Goal: Register for event/course

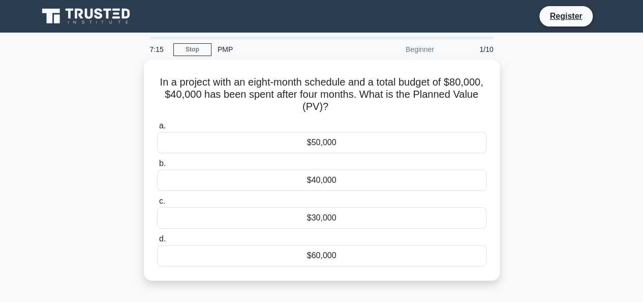
click at [95, 18] on icon at bounding box center [87, 16] width 98 height 19
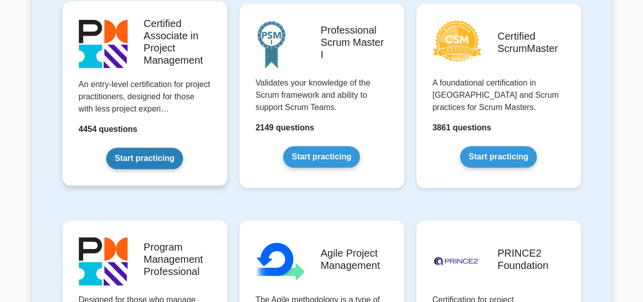
scroll to position [407, 0]
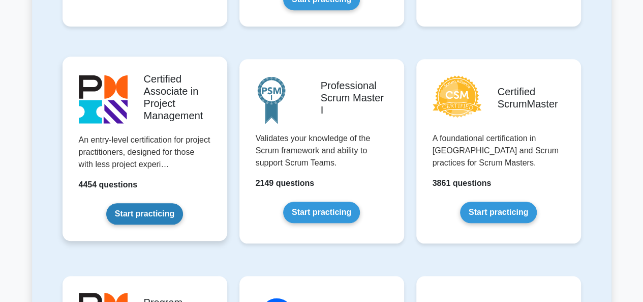
click at [166, 203] on link "Start practicing" at bounding box center [144, 213] width 77 height 21
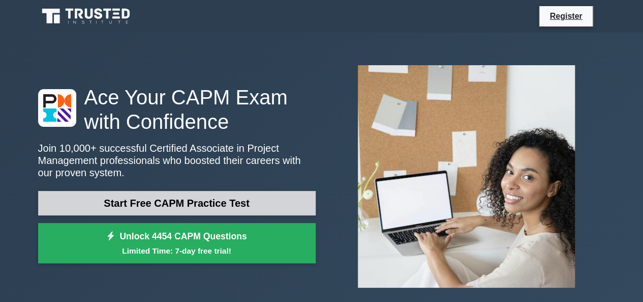
click at [191, 200] on link "Start Free CAPM Practice Test" at bounding box center [177, 203] width 278 height 24
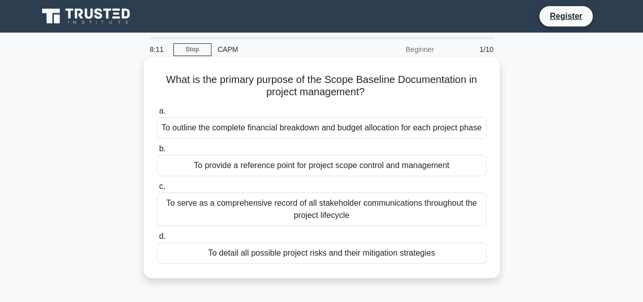
click at [290, 176] on div "To provide a reference point for project scope control and management" at bounding box center [321, 165] width 329 height 21
click at [157, 152] on input "b. To provide a reference point for project scope control and management" at bounding box center [157, 148] width 0 height 7
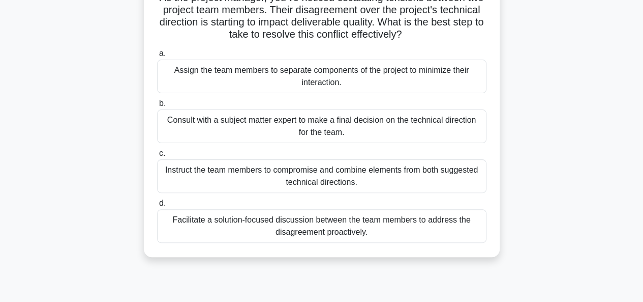
scroll to position [102, 0]
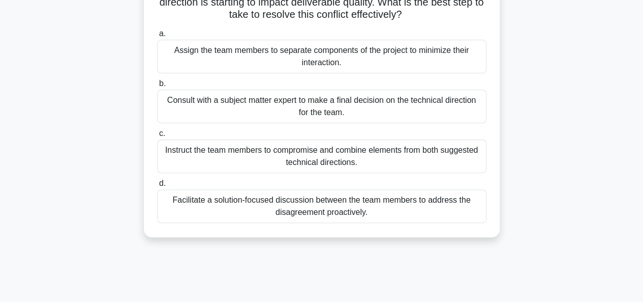
click at [276, 115] on div "Consult with a subject matter expert to make a final decision on the technical …" at bounding box center [321, 106] width 329 height 34
click at [157, 87] on input "b. Consult with a subject matter expert to make a final decision on the technic…" at bounding box center [157, 83] width 0 height 7
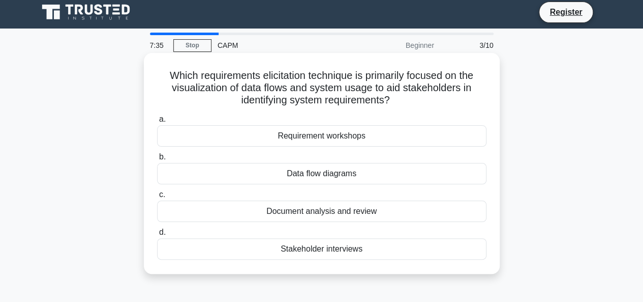
scroll to position [0, 0]
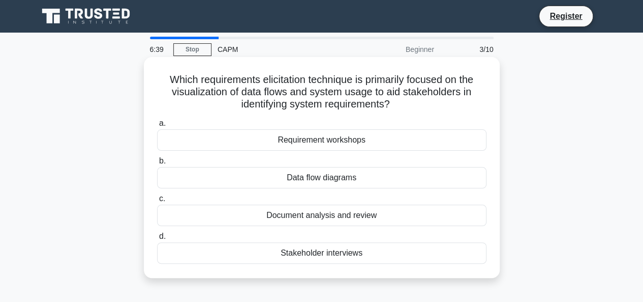
click at [332, 175] on div "Data flow diagrams" at bounding box center [321, 177] width 329 height 21
click at [157, 164] on input "b. Data flow diagrams" at bounding box center [157, 161] width 0 height 7
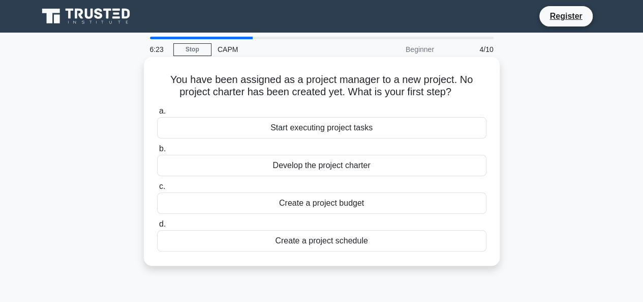
click at [328, 163] on div "Develop the project charter" at bounding box center [321, 165] width 329 height 21
click at [157, 152] on input "b. Develop the project charter" at bounding box center [157, 148] width 0 height 7
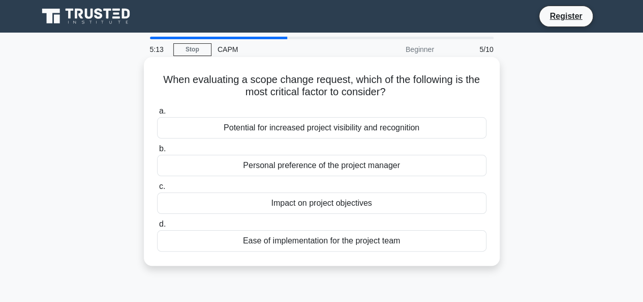
click at [304, 204] on div "Impact on project objectives" at bounding box center [321, 202] width 329 height 21
click at [157, 190] on input "c. Impact on project objectives" at bounding box center [157, 186] width 0 height 7
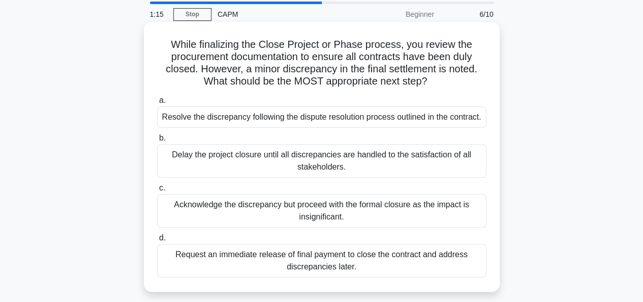
scroll to position [51, 0]
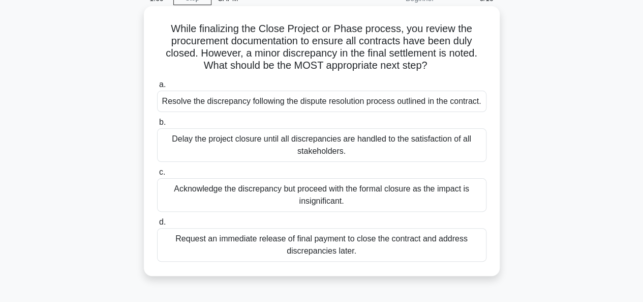
click at [365, 151] on div "Delay the project closure until all discrepancies are handled to the satisfacti…" at bounding box center [321, 145] width 329 height 34
click at [157, 126] on input "b. Delay the project closure until all discrepancies are handled to the satisfa…" at bounding box center [157, 122] width 0 height 7
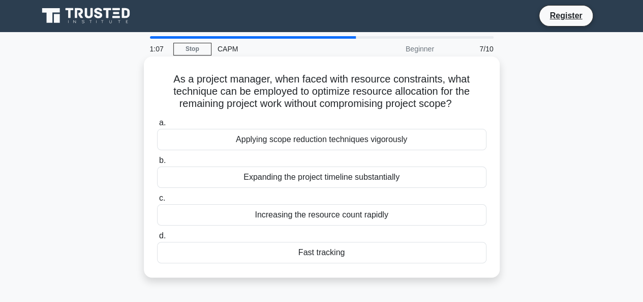
scroll to position [0, 0]
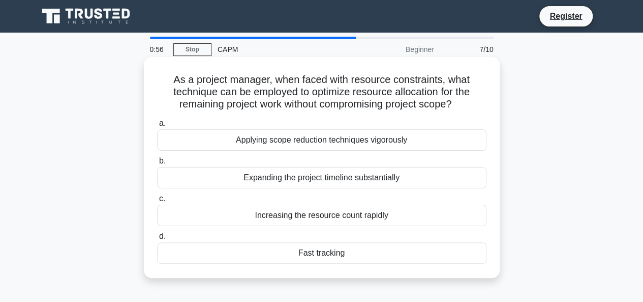
click at [305, 213] on div "Increasing the resource count rapidly" at bounding box center [321, 214] width 329 height 21
click at [157, 202] on input "c. Increasing the resource count rapidly" at bounding box center [157, 198] width 0 height 7
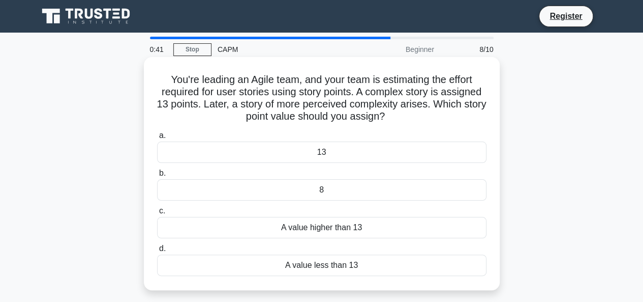
click at [312, 227] on div "A value higher than 13" at bounding box center [321, 227] width 329 height 21
click at [157, 214] on input "c. A value higher than 13" at bounding box center [157, 210] width 0 height 7
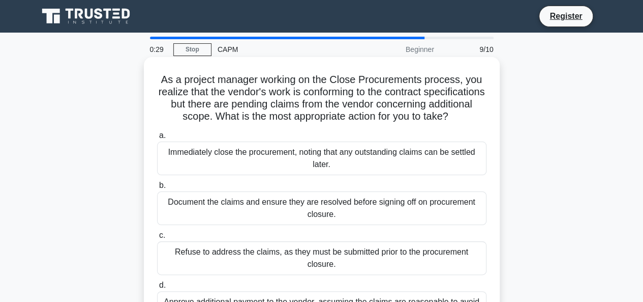
click at [278, 222] on div "Document the claims and ensure they are resolved before signing off on procurem…" at bounding box center [321, 208] width 329 height 34
click at [157, 189] on input "b. Document the claims and ensure they are resolved before signing off on procu…" at bounding box center [157, 185] width 0 height 7
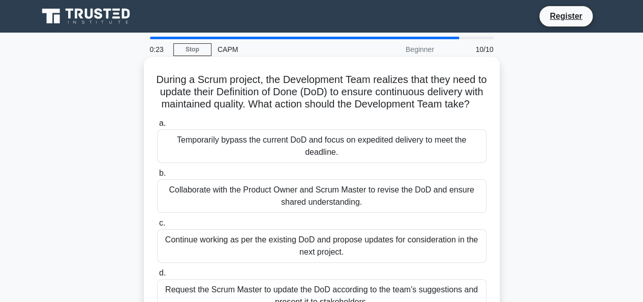
click at [260, 262] on div "Continue working as per the existing DoD and propose updates for consideration …" at bounding box center [321, 246] width 329 height 34
click at [157, 226] on input "c. Continue working as per the existing DoD and propose updates for considerati…" at bounding box center [157, 223] width 0 height 7
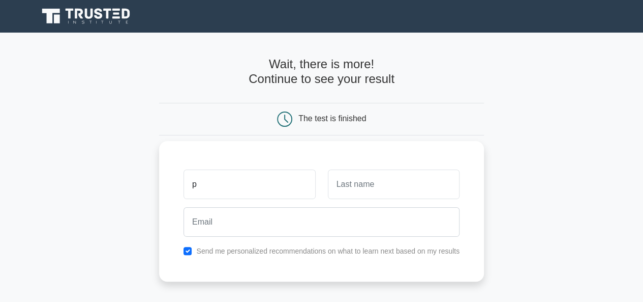
type input "prashant"
click at [371, 184] on input "text" at bounding box center [394, 183] width 132 height 29
type input "singh"
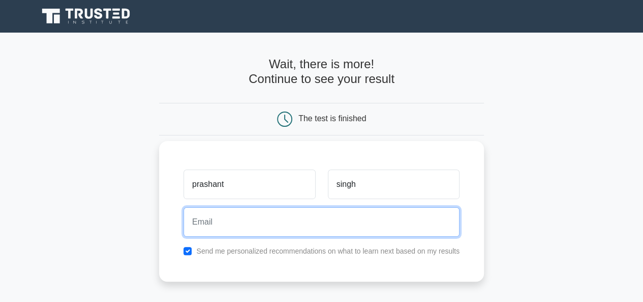
click at [306, 223] on input "email" at bounding box center [322, 221] width 276 height 29
type input "[EMAIL_ADDRESS][DOMAIN_NAME]"
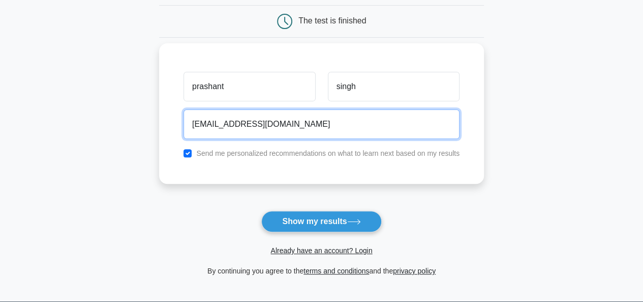
scroll to position [102, 0]
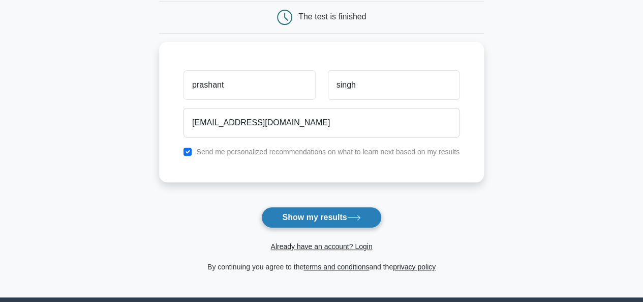
click at [311, 215] on button "Show my results" at bounding box center [321, 216] width 120 height 21
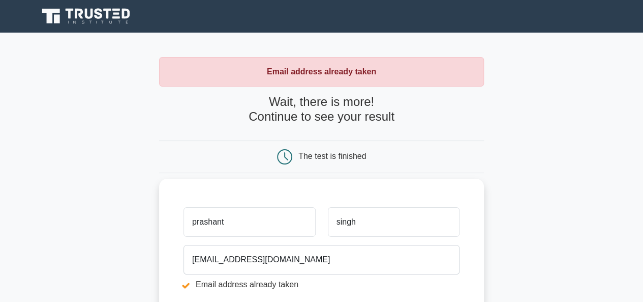
scroll to position [51, 0]
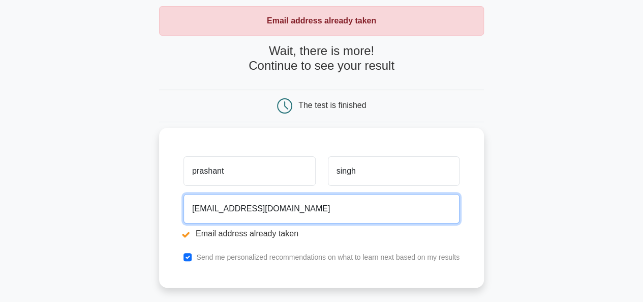
click at [312, 207] on input "[EMAIL_ADDRESS][DOMAIN_NAME]" at bounding box center [322, 208] width 276 height 29
type input "p"
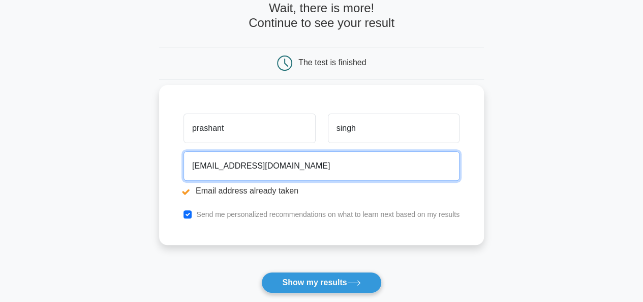
scroll to position [153, 0]
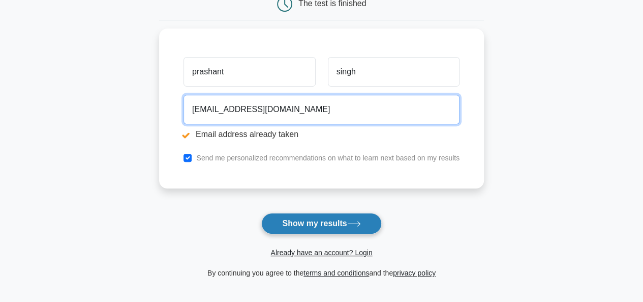
type input "[EMAIL_ADDRESS][DOMAIN_NAME]"
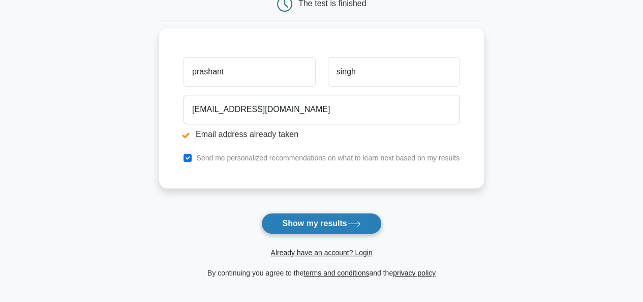
click at [312, 220] on button "Show my results" at bounding box center [321, 223] width 120 height 21
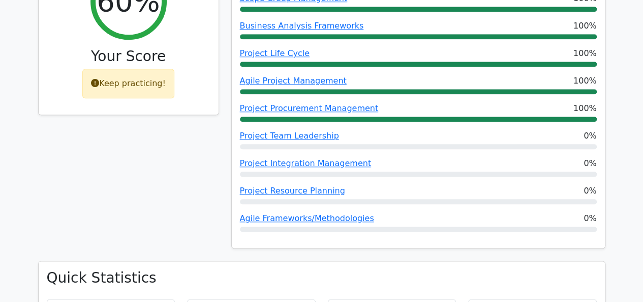
scroll to position [508, 0]
